Goal: Information Seeking & Learning: Learn about a topic

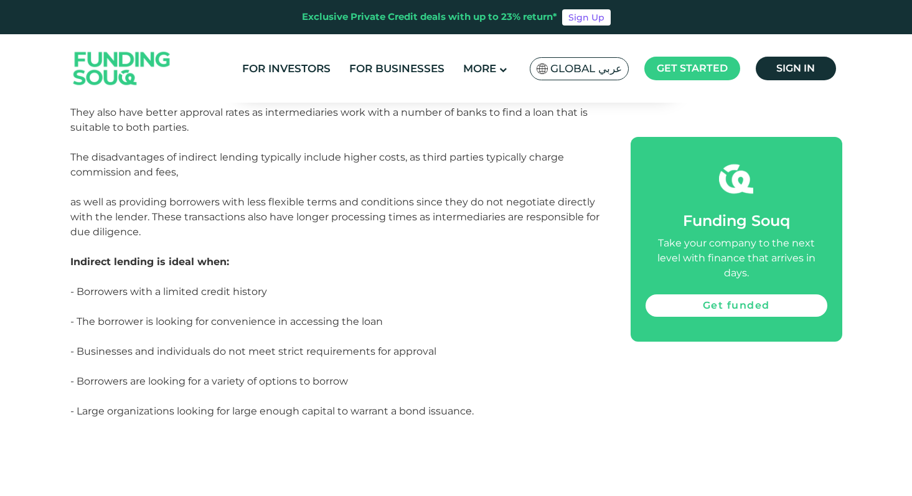
scroll to position [2396, 0]
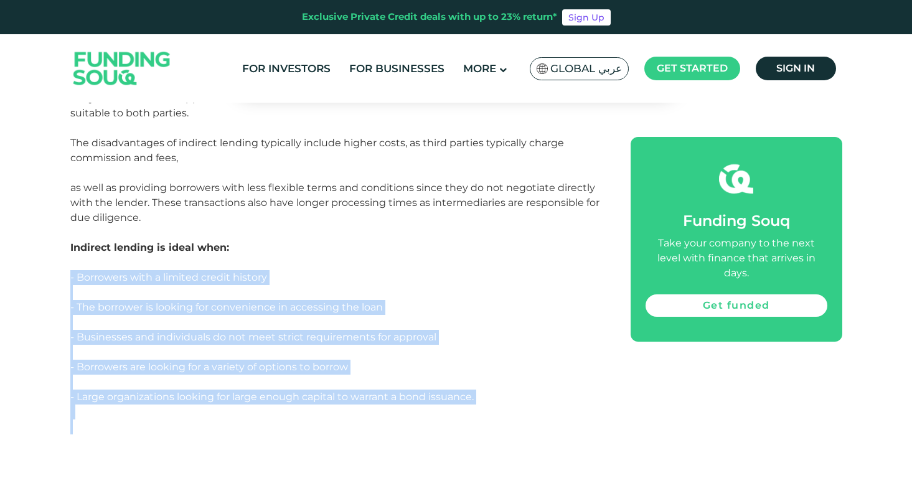
drag, startPoint x: 269, startPoint y: 270, endPoint x: 521, endPoint y: 429, distance: 298.2
click at [521, 429] on p at bounding box center [336, 427] width 532 height 15
drag, startPoint x: 521, startPoint y: 429, endPoint x: 382, endPoint y: 273, distance: 209.9
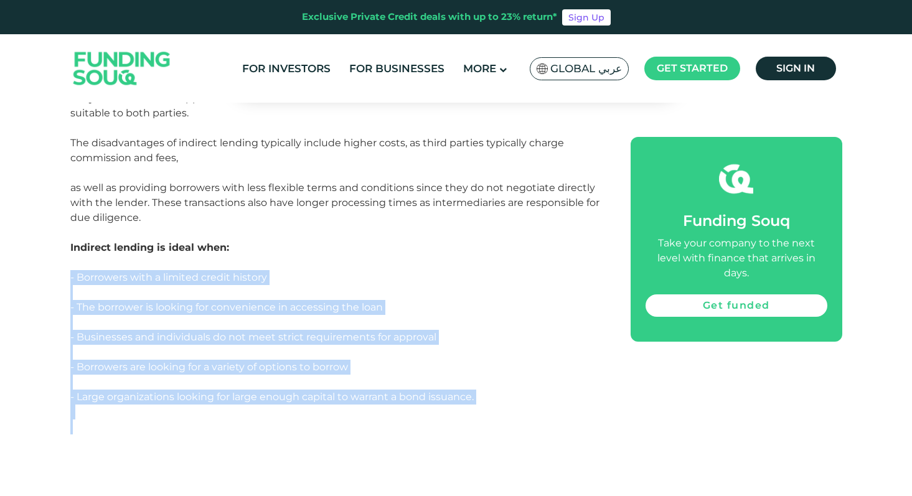
click at [382, 273] on p "- Borrowers with a limited credit history" at bounding box center [336, 285] width 532 height 30
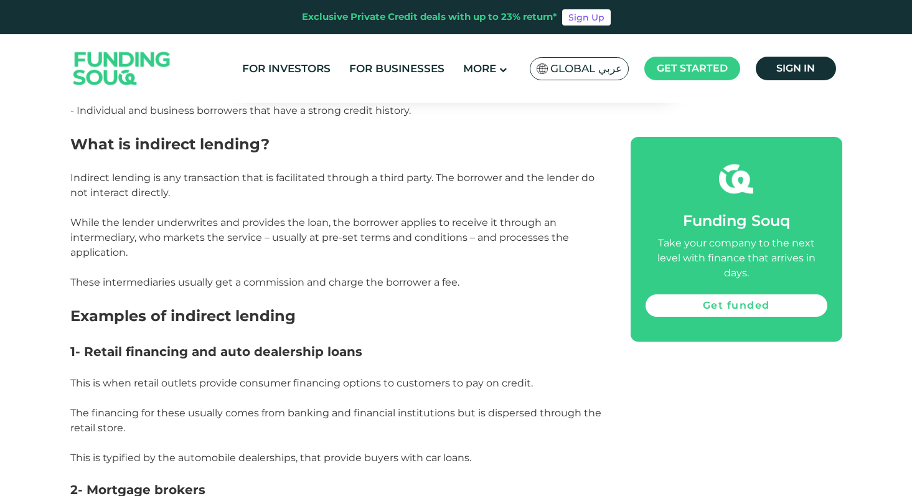
scroll to position [1596, 0]
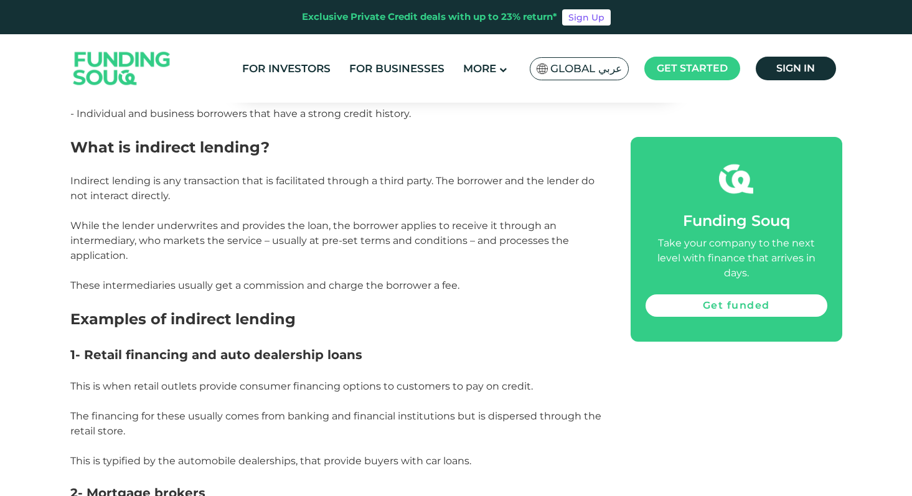
drag, startPoint x: 465, startPoint y: 289, endPoint x: 321, endPoint y: 151, distance: 199.4
click at [321, 151] on div "Lending and borrowing transactions generally fall into two categories: direct l…" at bounding box center [336, 238] width 532 height 2213
click at [321, 151] on h2 "What is indirect lending?" at bounding box center [336, 147] width 532 height 22
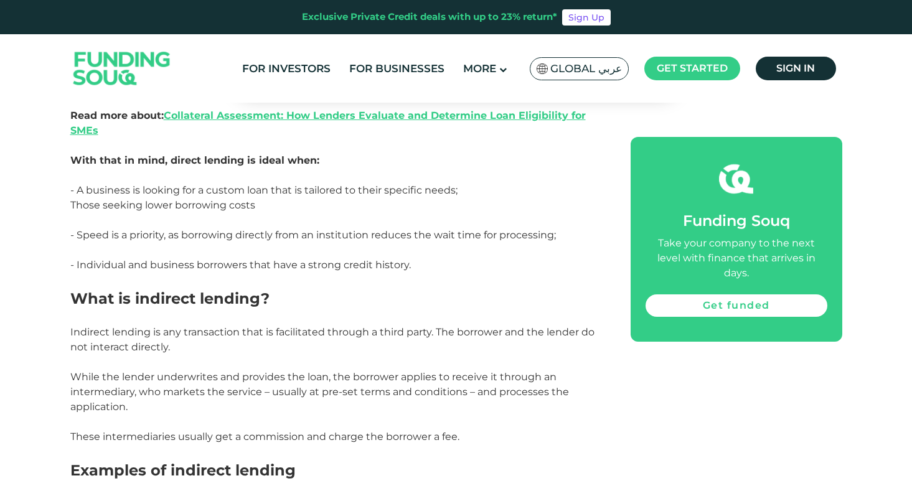
scroll to position [1363, 0]
